Goal: Information Seeking & Learning: Learn about a topic

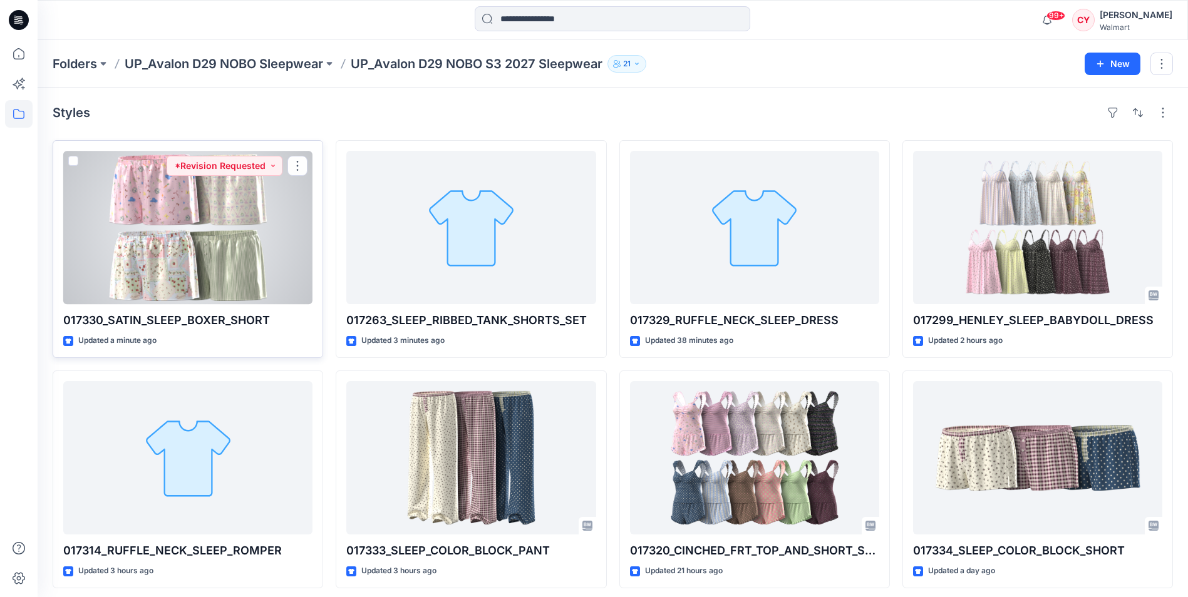
click at [233, 207] on div at bounding box center [187, 227] width 249 height 153
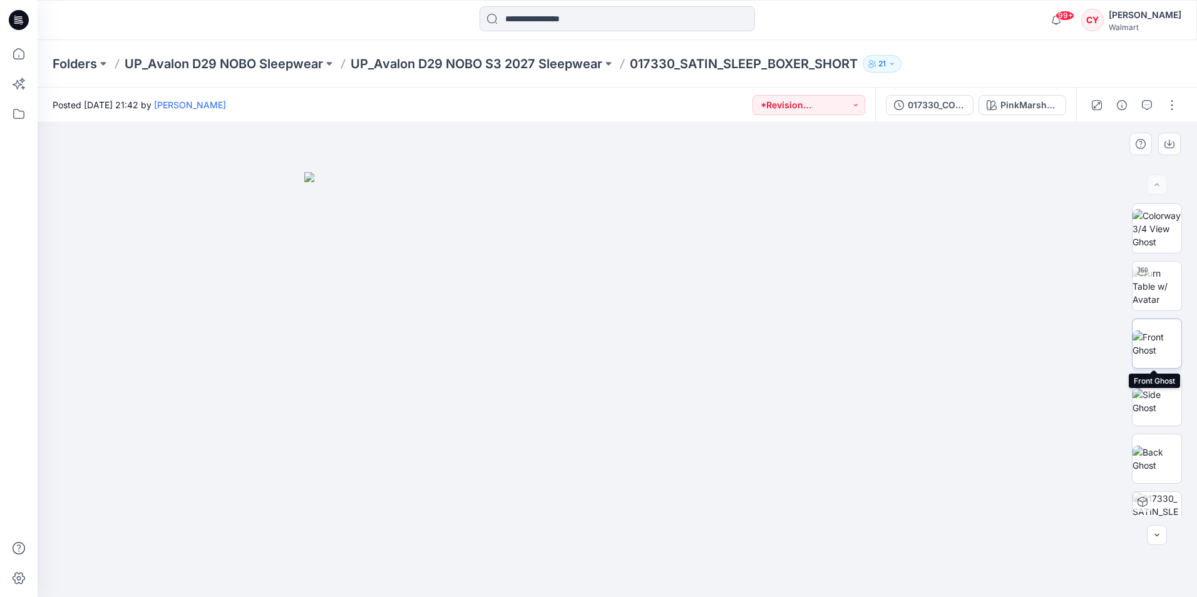
click at [1154, 344] on img at bounding box center [1156, 344] width 49 height 26
click at [1156, 405] on img at bounding box center [1156, 401] width 49 height 26
click at [1169, 467] on img at bounding box center [1156, 459] width 49 height 26
click at [1154, 289] on img at bounding box center [1156, 286] width 49 height 39
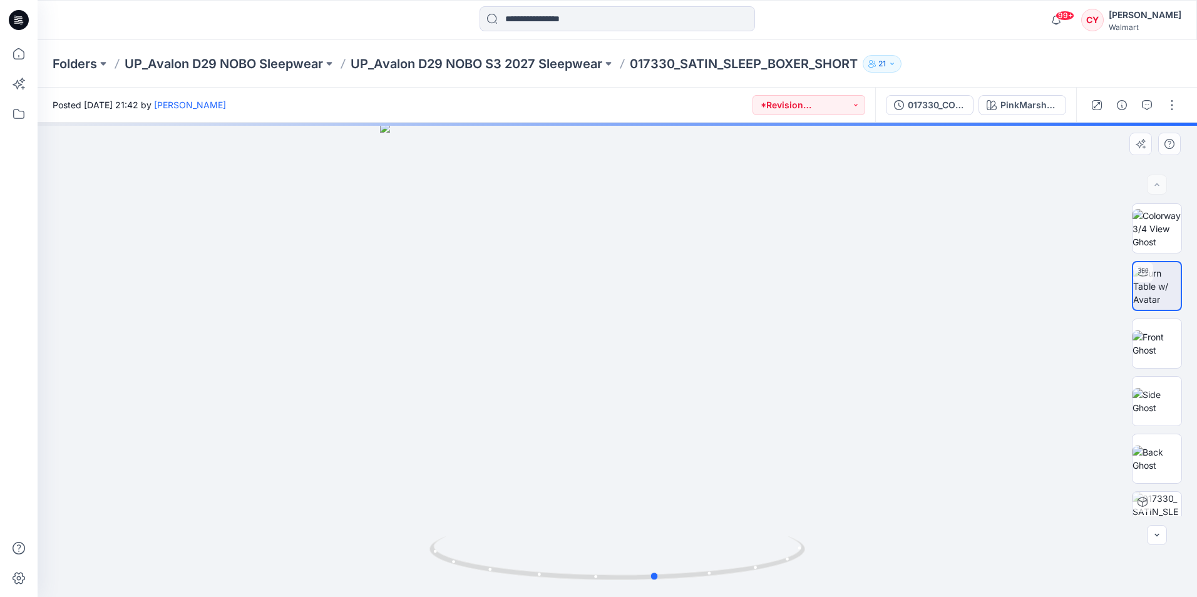
drag, startPoint x: 768, startPoint y: 386, endPoint x: 816, endPoint y: 411, distance: 53.8
click at [816, 411] on div at bounding box center [617, 360] width 1159 height 475
click at [480, 74] on div "Folders UP_Avalon D29 NOBO Sleepwear UP_Avalon D29 NOBO S3 2027 Sleepwear 01733…" at bounding box center [617, 64] width 1159 height 48
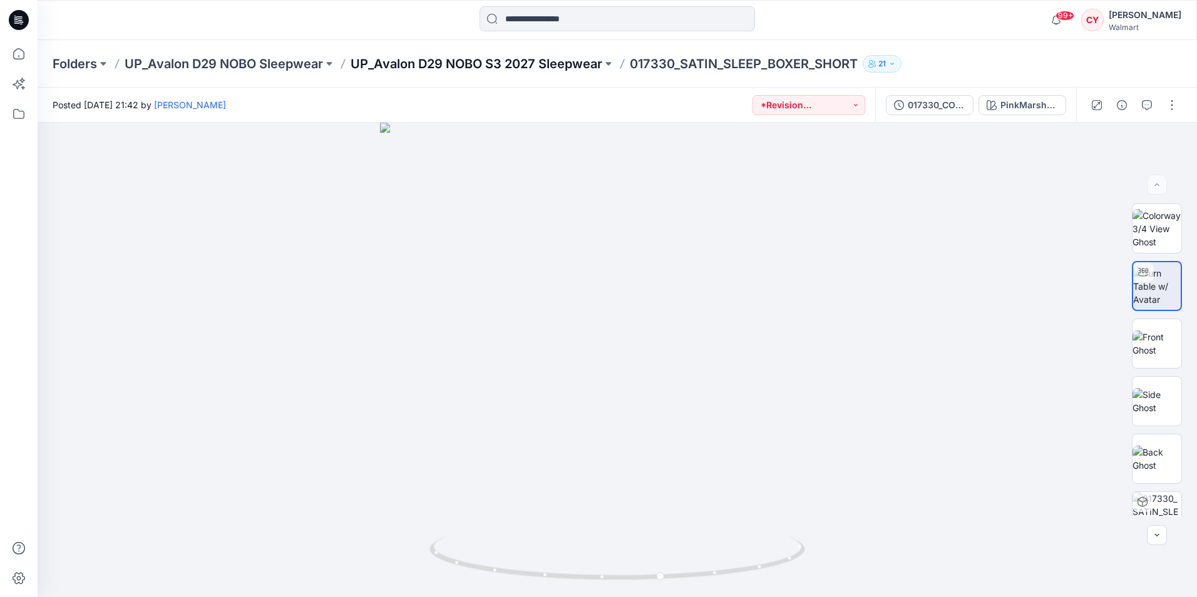
click at [518, 64] on p "UP_Avalon D29 NOBO S3 2027 Sleepwear" at bounding box center [477, 64] width 252 height 18
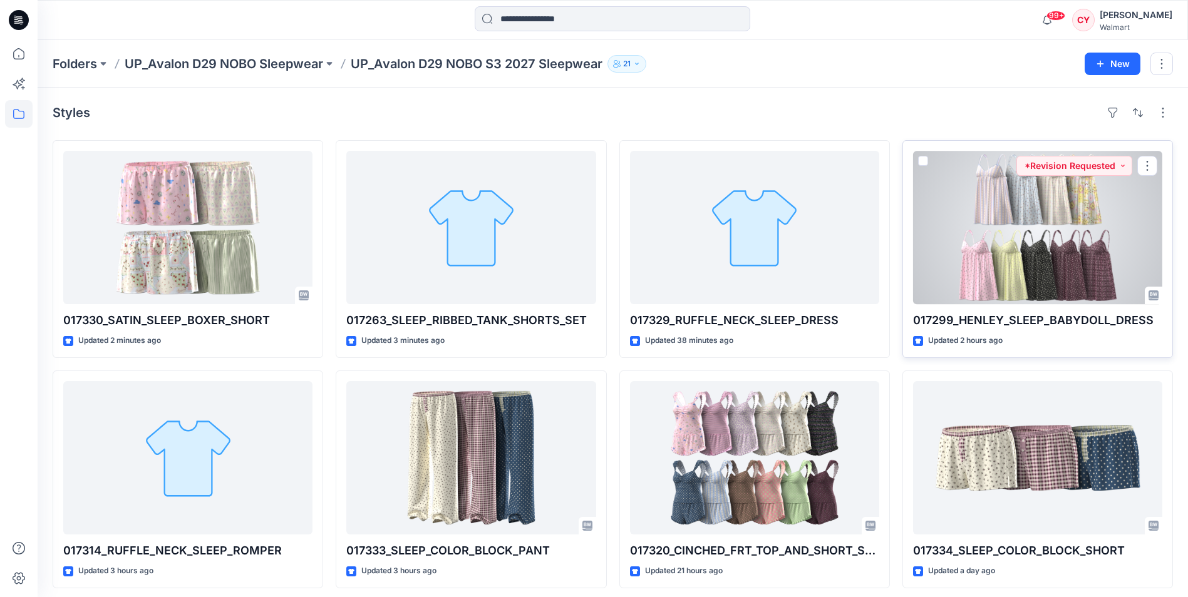
click at [1070, 261] on div at bounding box center [1037, 227] width 249 height 153
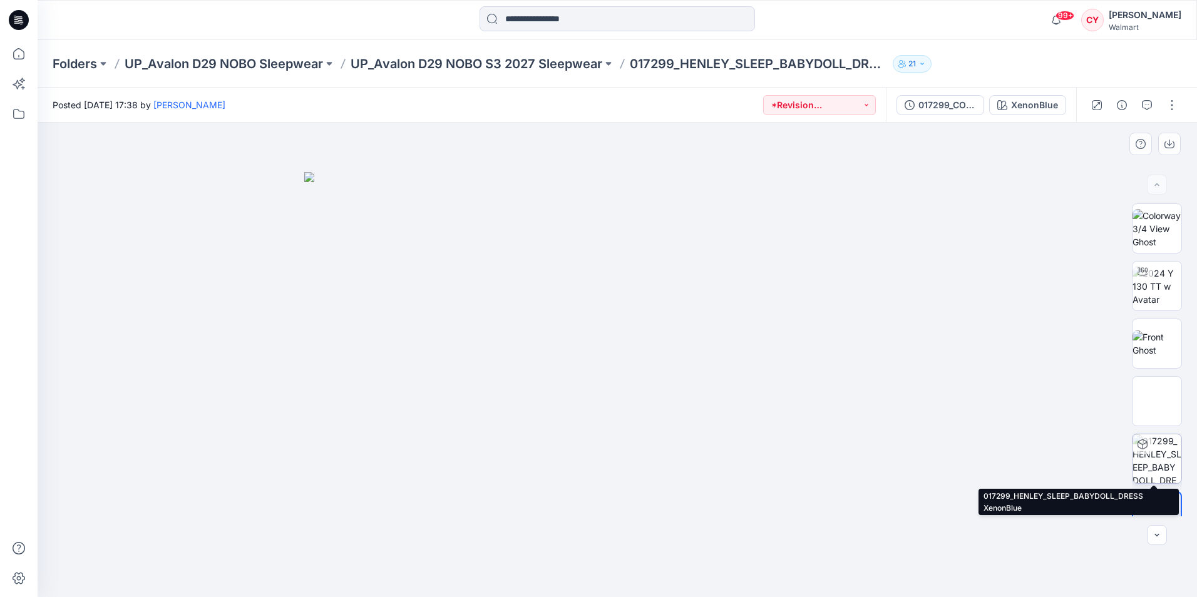
click at [1153, 462] on img at bounding box center [1156, 458] width 49 height 49
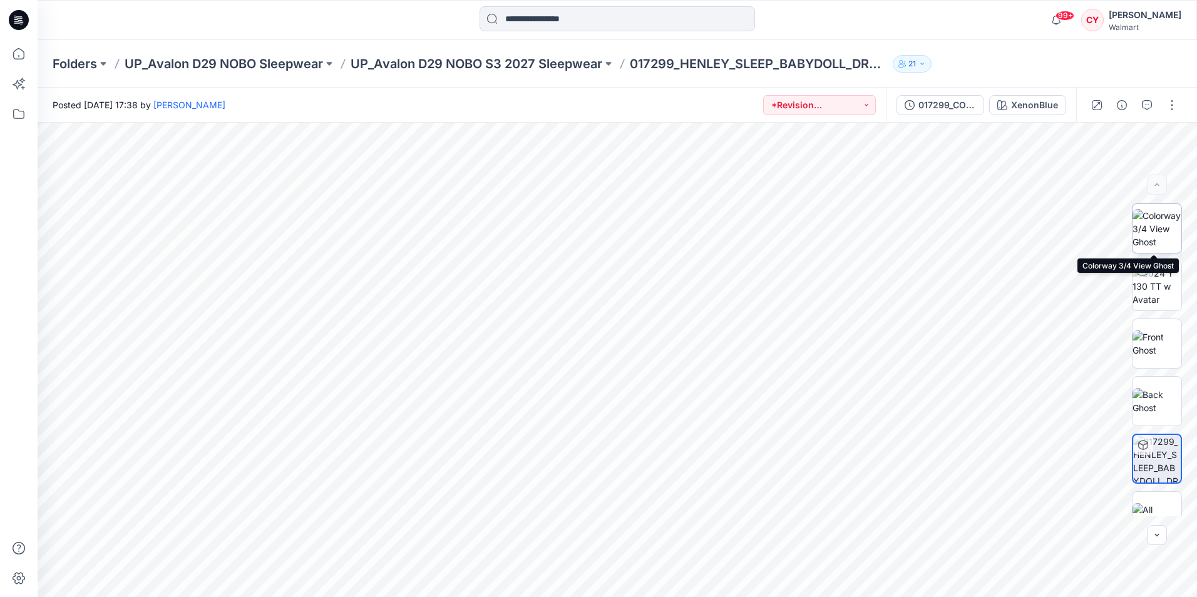
click at [1152, 227] on img at bounding box center [1156, 228] width 49 height 39
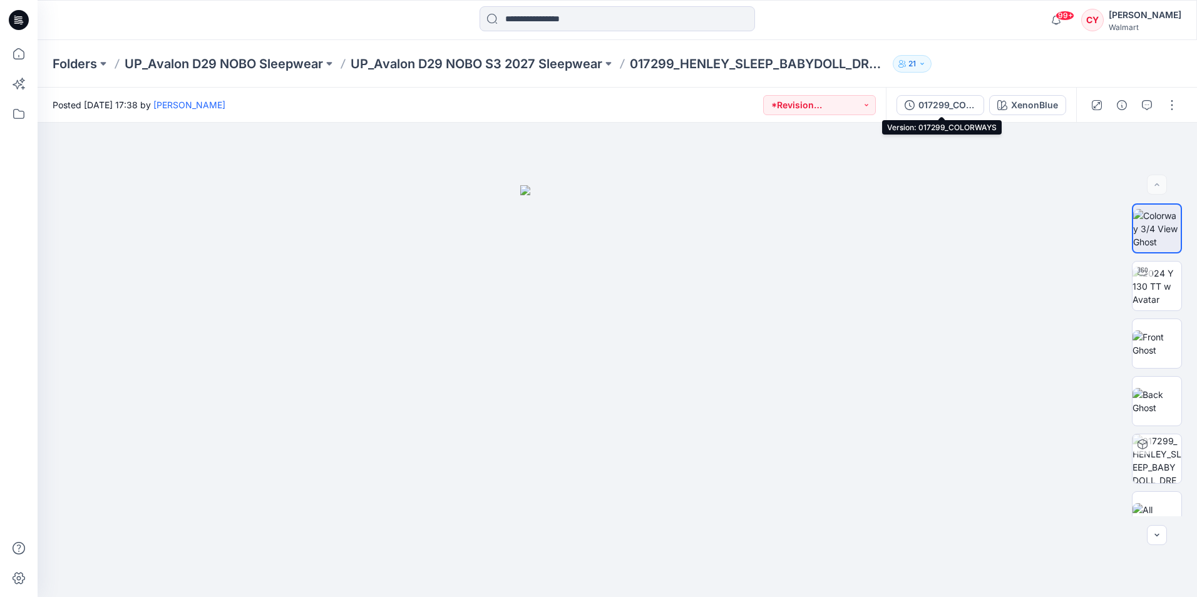
drag, startPoint x: 936, startPoint y: 106, endPoint x: 970, endPoint y: 111, distance: 34.8
click at [936, 106] on div "017299_COLORWAYS" at bounding box center [947, 105] width 58 height 14
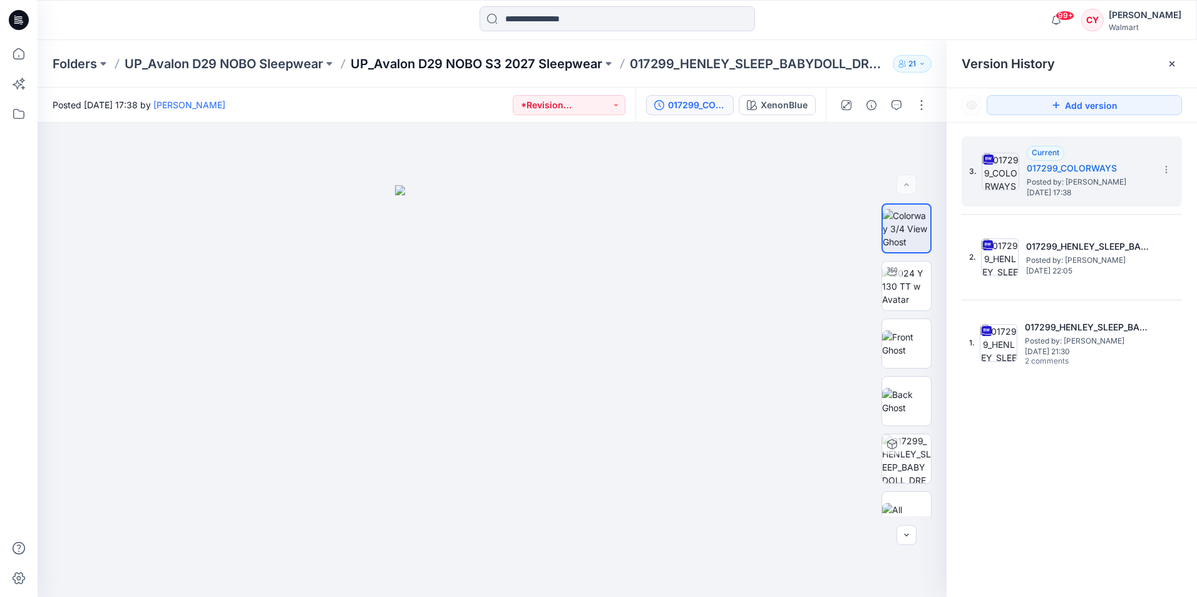
click at [500, 65] on p "UP_Avalon D29 NOBO S3 2027 Sleepwear" at bounding box center [477, 64] width 252 height 18
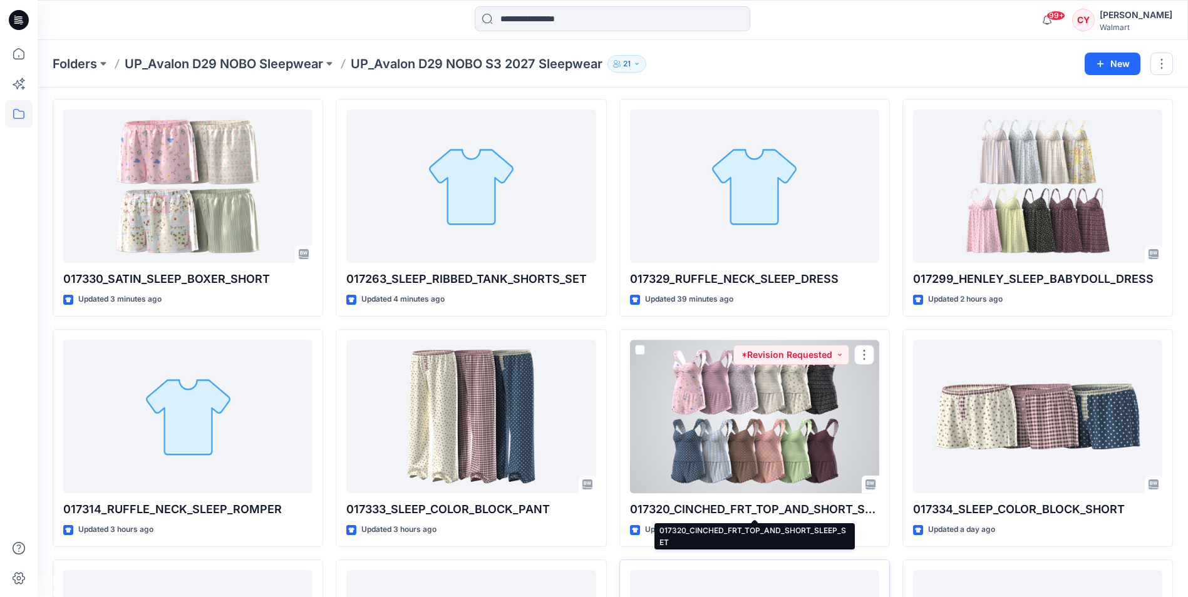
scroll to position [31, 0]
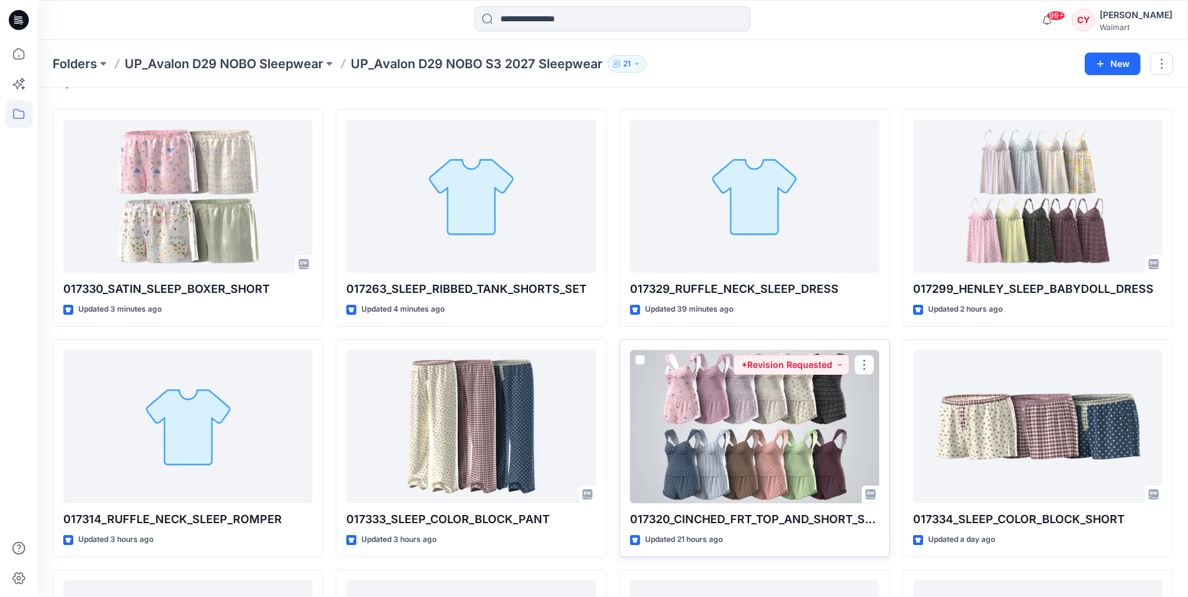
click at [746, 441] on div at bounding box center [754, 426] width 249 height 153
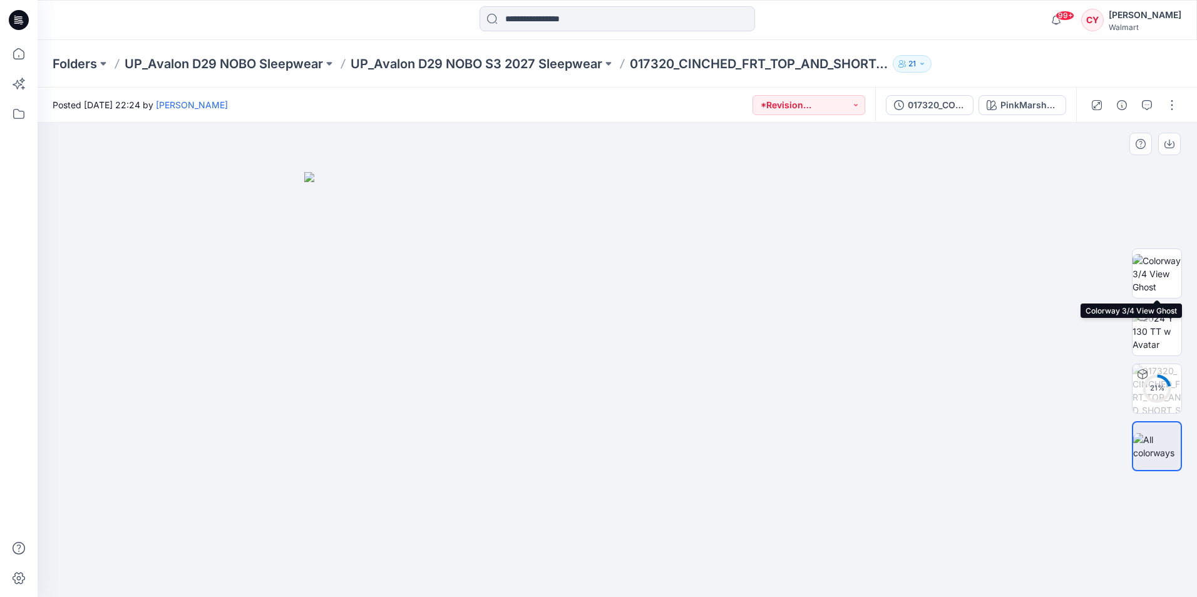
drag, startPoint x: 1166, startPoint y: 269, endPoint x: 1131, endPoint y: 274, distance: 36.0
click at [1166, 269] on img at bounding box center [1156, 273] width 49 height 39
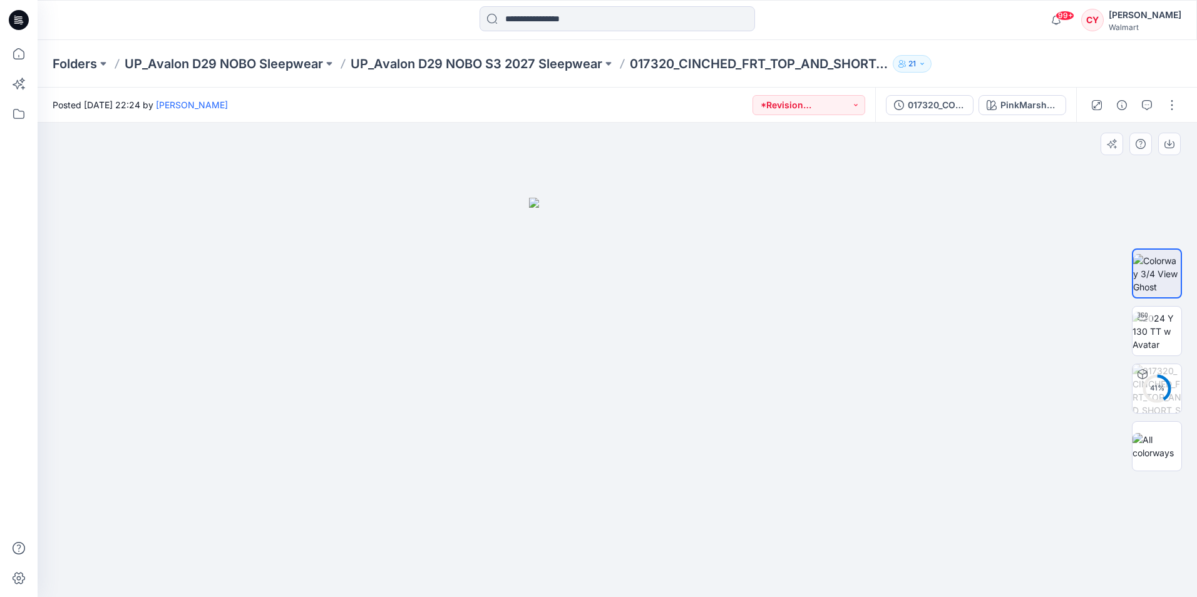
drag, startPoint x: 716, startPoint y: 393, endPoint x: 549, endPoint y: 431, distance: 171.4
click at [549, 433] on div at bounding box center [617, 360] width 1159 height 475
drag, startPoint x: 485, startPoint y: 361, endPoint x: 546, endPoint y: 375, distance: 62.4
click at [546, 375] on div at bounding box center [617, 360] width 1159 height 475
drag, startPoint x: 518, startPoint y: 357, endPoint x: 569, endPoint y: 373, distance: 53.7
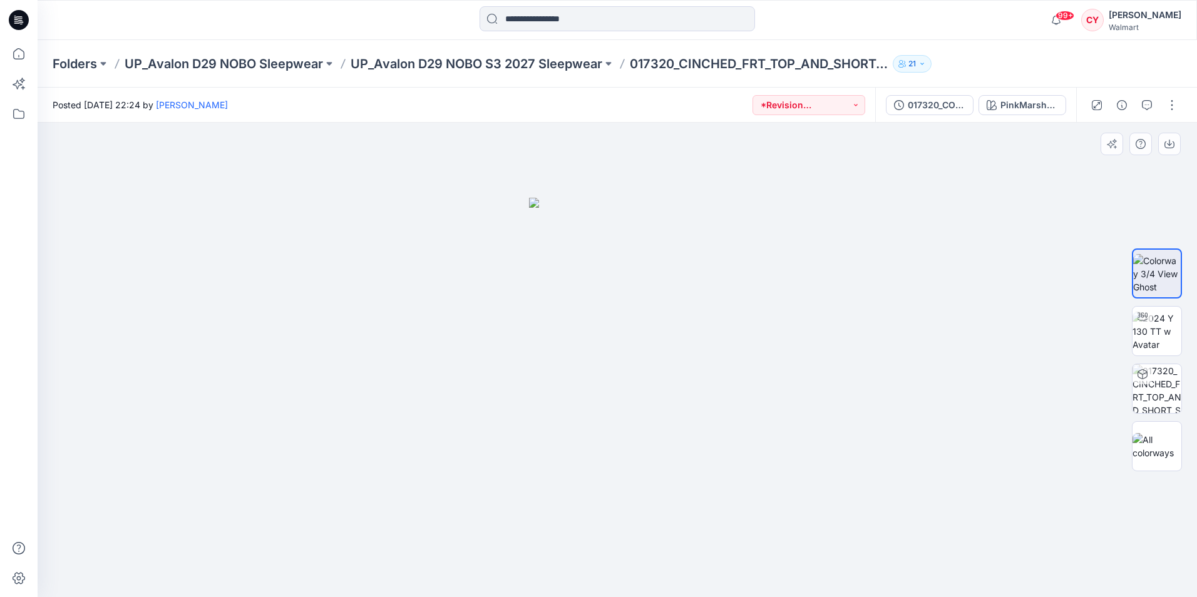
click at [569, 373] on div at bounding box center [617, 360] width 1159 height 475
drag, startPoint x: 726, startPoint y: 403, endPoint x: 690, endPoint y: 415, distance: 37.8
click at [690, 415] on div at bounding box center [617, 360] width 1159 height 475
drag, startPoint x: 560, startPoint y: 396, endPoint x: 639, endPoint y: 406, distance: 78.8
click at [639, 406] on img at bounding box center [617, 397] width 177 height 399
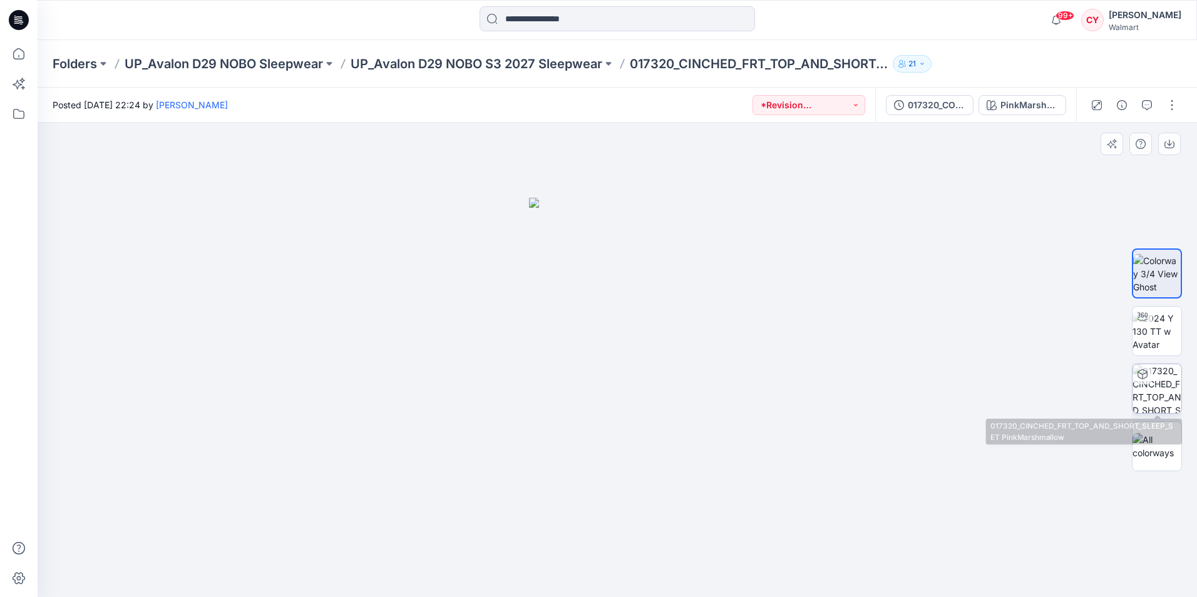
click at [1160, 399] on img at bounding box center [1156, 388] width 49 height 49
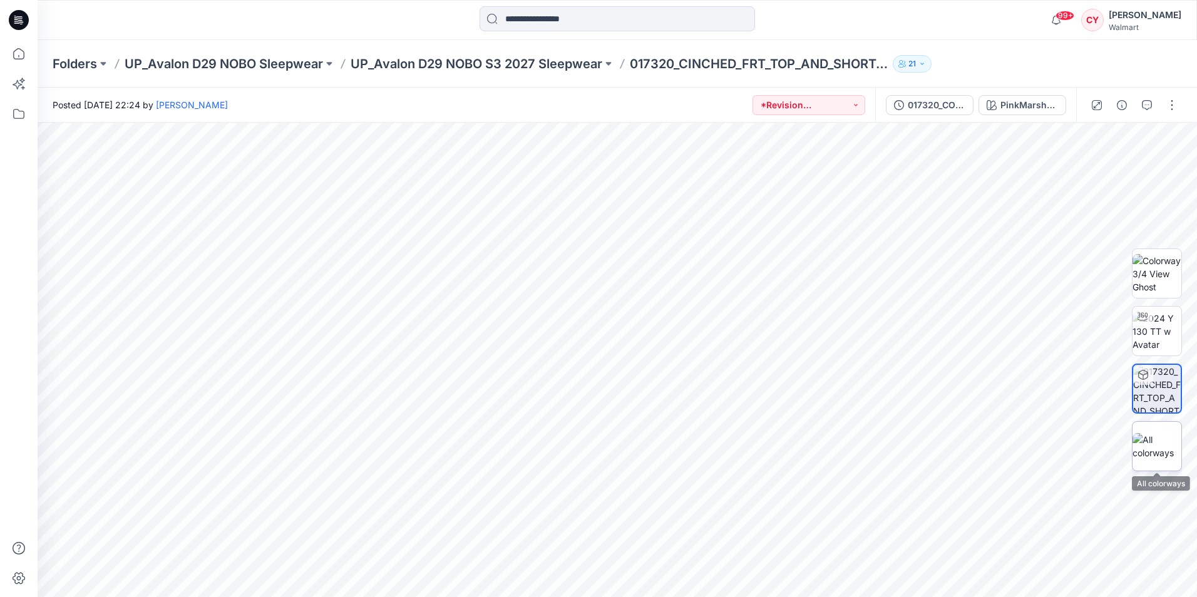
click at [1163, 441] on img at bounding box center [1156, 446] width 49 height 26
